Goal: Navigation & Orientation: Find specific page/section

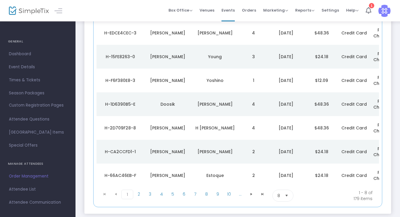
scroll to position [120, 0]
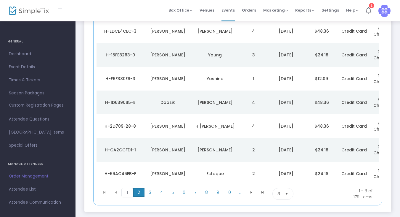
click at [138, 195] on span "2" at bounding box center [138, 192] width 11 height 9
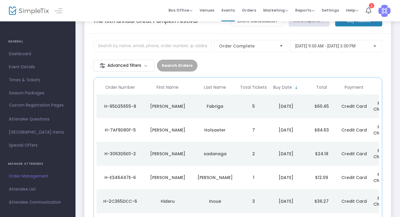
scroll to position [0, 0]
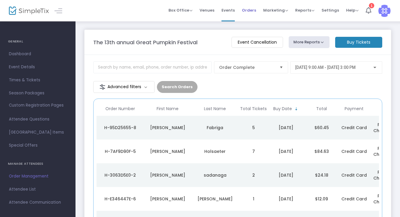
click at [252, 10] on span "Orders" at bounding box center [249, 10] width 14 height 15
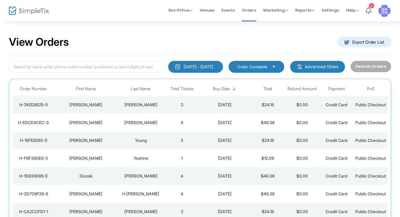
click at [234, 11] on span "Events" at bounding box center [228, 10] width 13 height 15
